Goal: Information Seeking & Learning: Learn about a topic

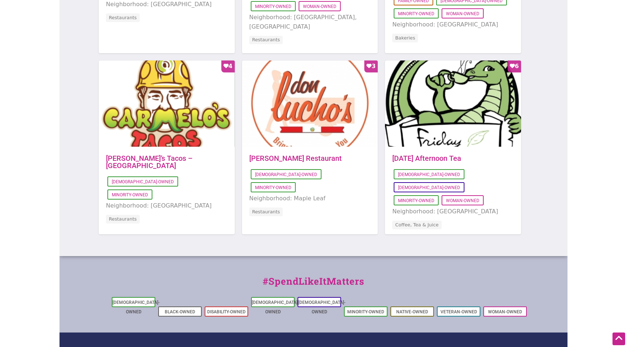
click at [63, 145] on div "Featured Places Favorite Count 3 2022-10-06 13:07:02 Maiz Molino Latino-Owned W…" at bounding box center [313, 52] width 508 height 407
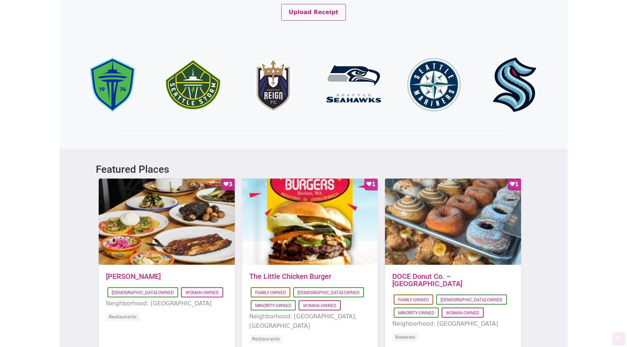
scroll to position [758, 0]
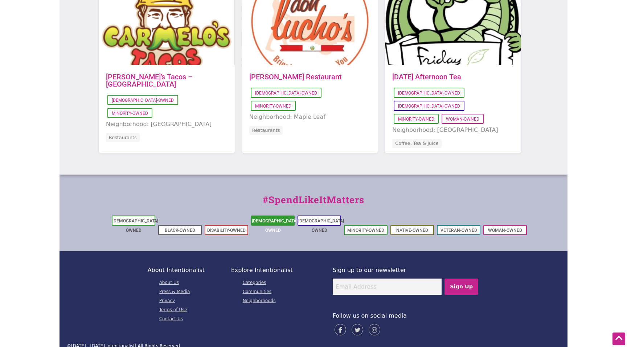
click at [268, 221] on link "[DEMOGRAPHIC_DATA]-Owned" at bounding box center [275, 226] width 47 height 15
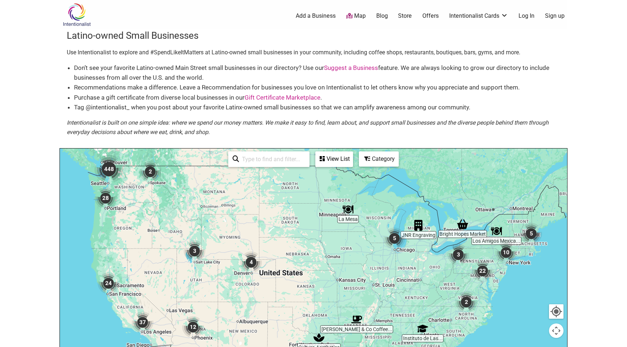
click at [334, 159] on div "View List" at bounding box center [334, 159] width 36 height 14
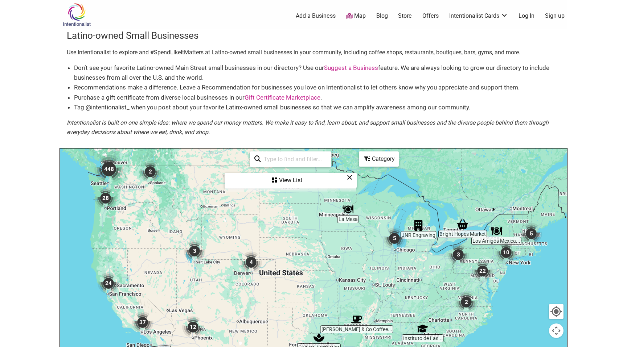
click at [111, 165] on img "448" at bounding box center [108, 169] width 29 height 29
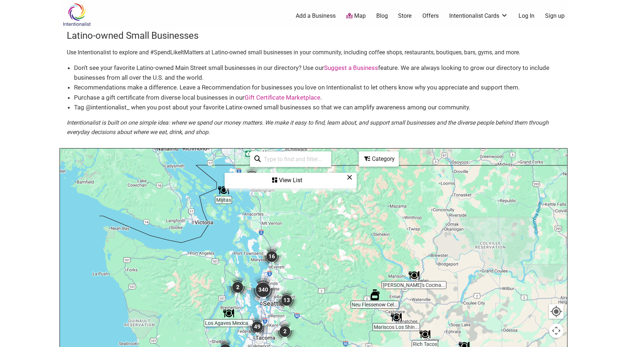
click at [264, 184] on div "View List" at bounding box center [290, 181] width 131 height 14
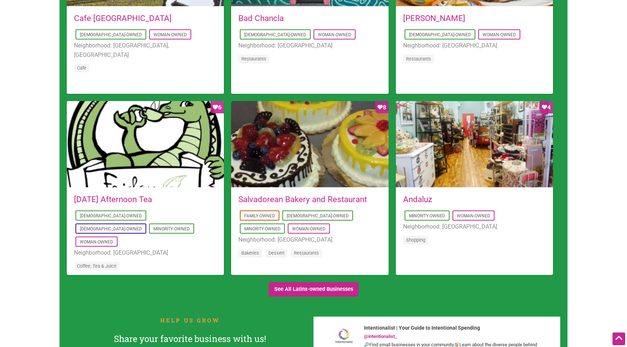
scroll to position [624, 0]
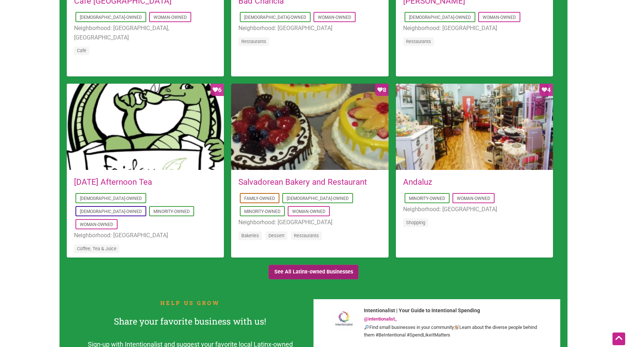
click at [307, 274] on link "See All Latinx-owned Businesses" at bounding box center [313, 272] width 90 height 15
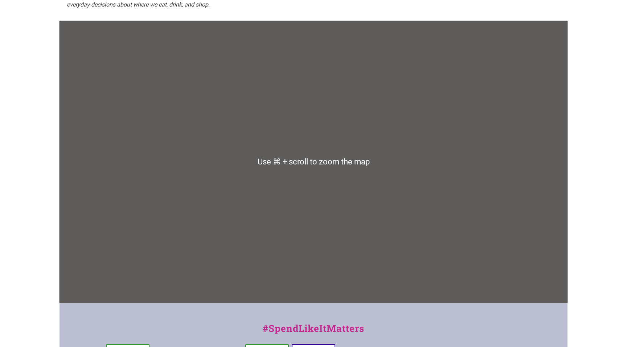
scroll to position [132, 0]
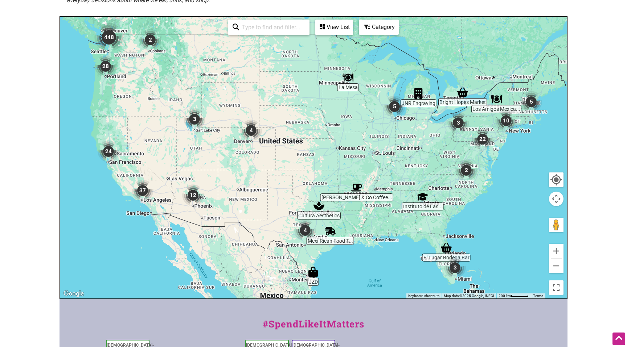
click at [112, 30] on img "448" at bounding box center [108, 37] width 29 height 29
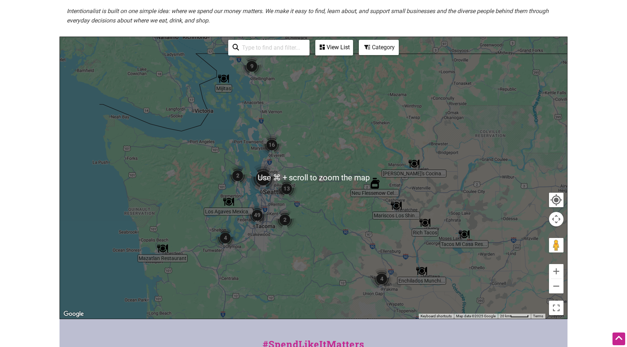
scroll to position [109, 0]
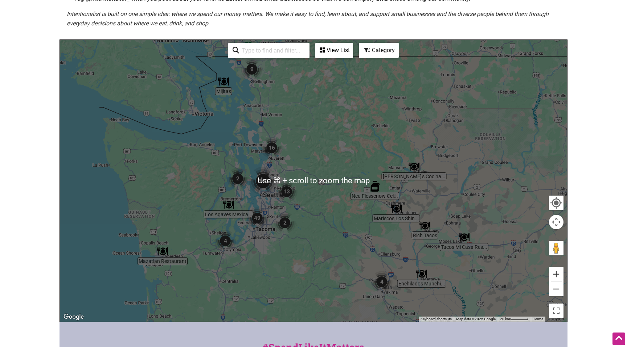
click at [560, 276] on button "Zoom in" at bounding box center [556, 274] width 15 height 15
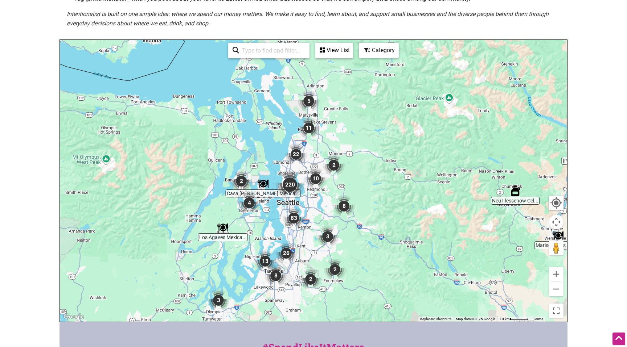
drag, startPoint x: 299, startPoint y: 217, endPoint x: 382, endPoint y: 207, distance: 83.2
click at [382, 207] on div "To navigate, press the arrow keys." at bounding box center [313, 181] width 507 height 282
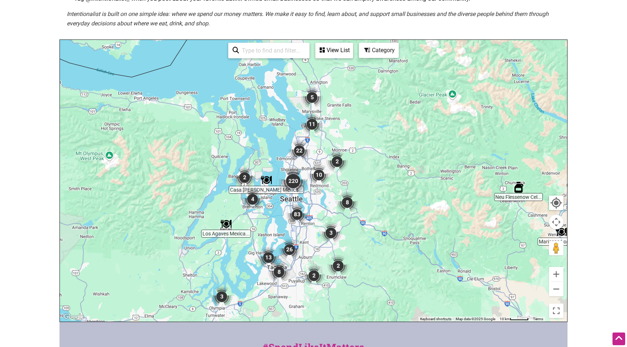
click at [332, 47] on div "View List" at bounding box center [334, 51] width 36 height 14
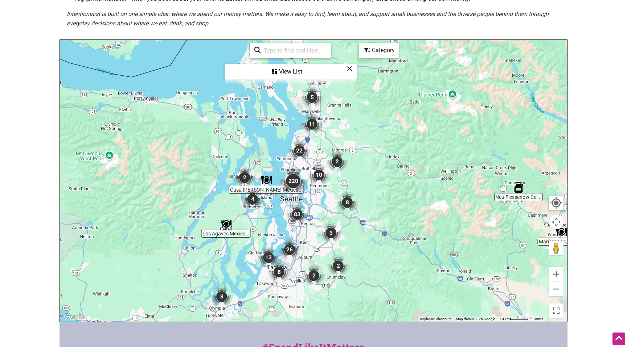
click at [280, 69] on div "View List" at bounding box center [290, 72] width 131 height 14
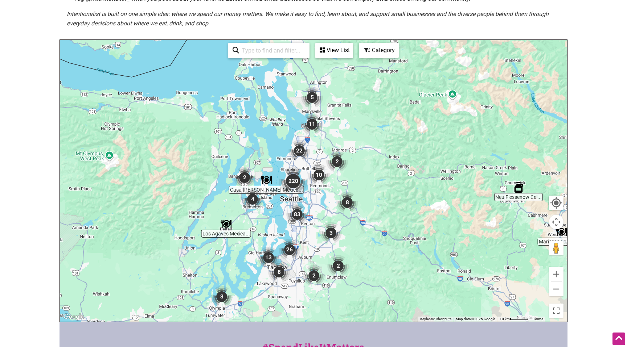
click at [377, 48] on div "Category" at bounding box center [378, 51] width 38 height 14
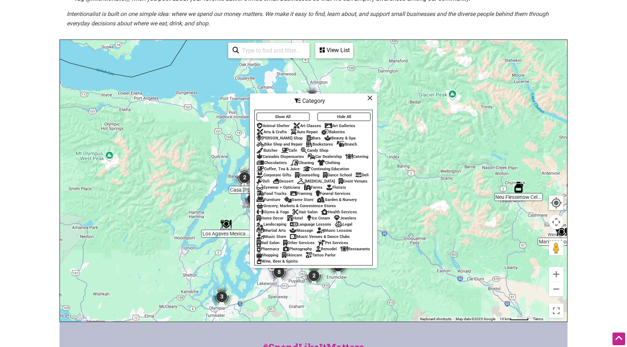
click at [340, 252] on div "Restaurants" at bounding box center [355, 249] width 30 height 5
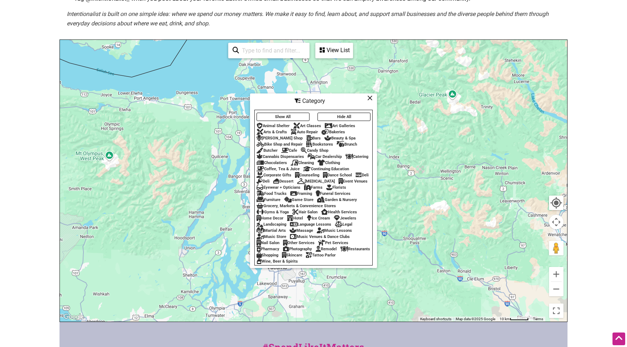
click at [340, 252] on div "Restaurants" at bounding box center [355, 249] width 30 height 5
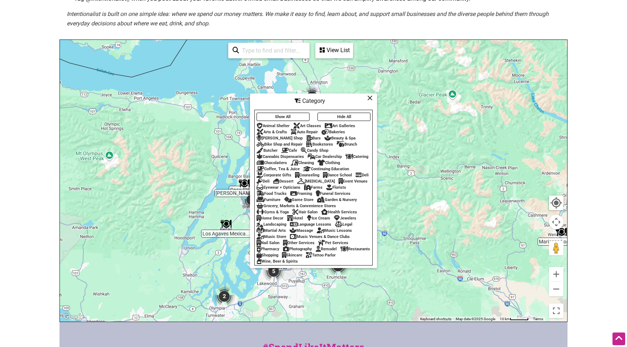
click at [371, 98] on icon at bounding box center [369, 98] width 5 height 0
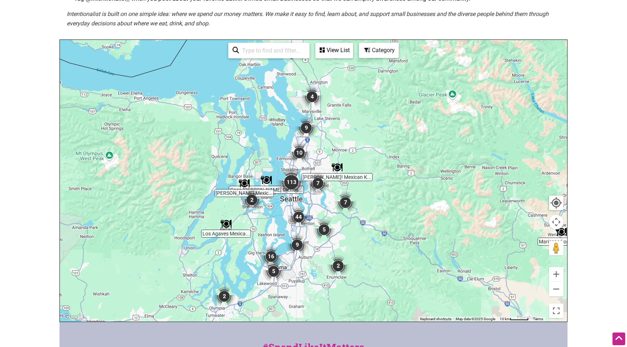
click at [332, 58] on div "View List Sorry...nothing found." at bounding box center [334, 51] width 38 height 16
click at [333, 51] on div "View List" at bounding box center [334, 51] width 36 height 14
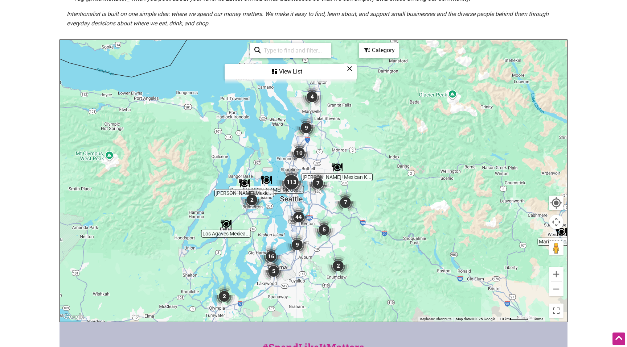
click at [293, 178] on img "113" at bounding box center [291, 182] width 29 height 29
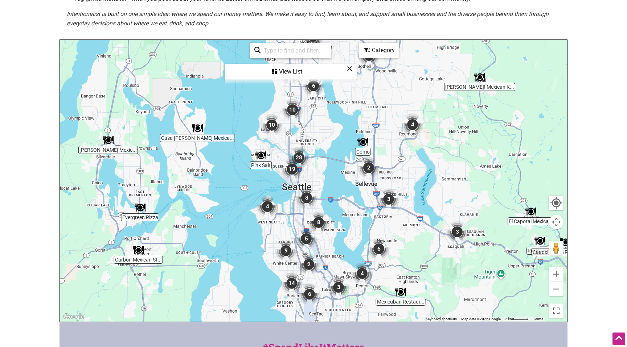
click at [299, 78] on div "View List" at bounding box center [290, 72] width 131 height 14
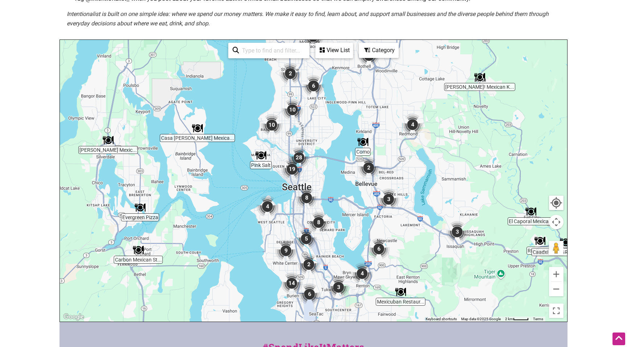
click at [330, 52] on div "View List" at bounding box center [334, 51] width 36 height 14
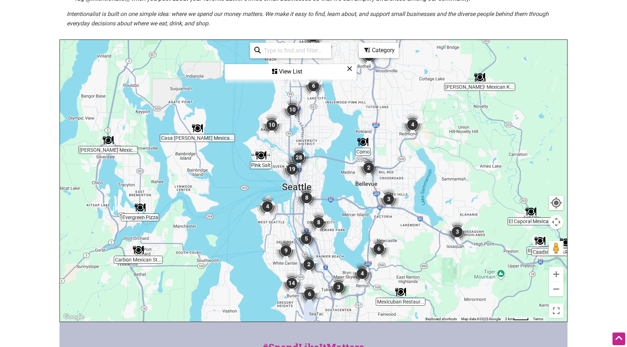
click at [288, 73] on div "View List" at bounding box center [290, 72] width 131 height 14
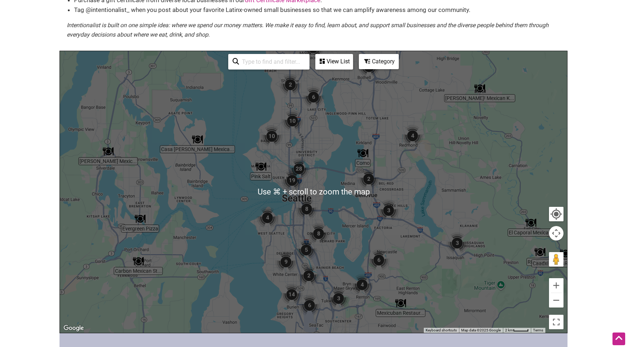
scroll to position [57, 0]
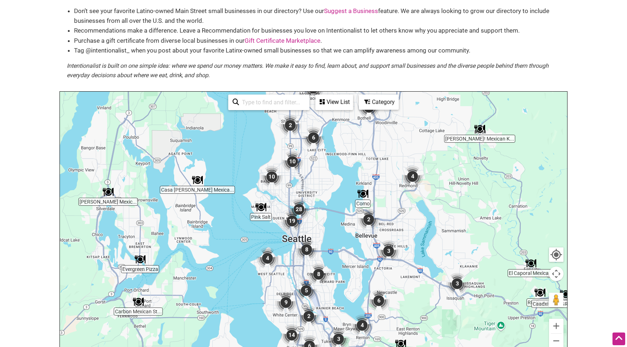
click at [332, 106] on div "View List" at bounding box center [334, 102] width 36 height 14
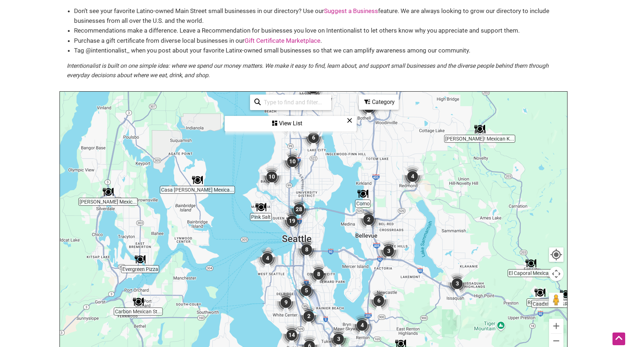
click at [292, 122] on div "View List" at bounding box center [290, 124] width 131 height 14
